Goal: Check status: Check status

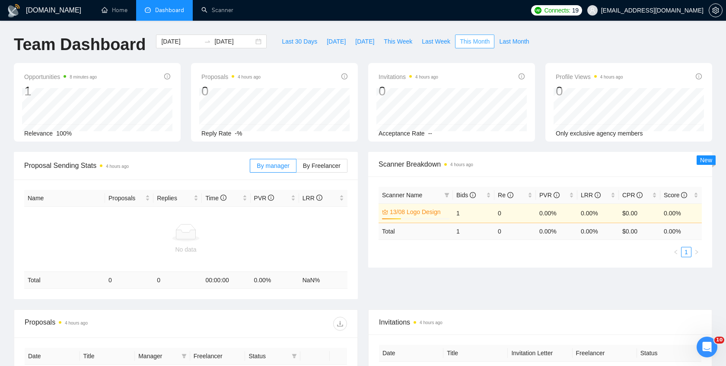
click at [486, 40] on span "This Month" at bounding box center [475, 42] width 30 height 10
click at [362, 7] on ul "Home Dashboard Scanner" at bounding box center [308, 10] width 437 height 21
